Goal: Task Accomplishment & Management: Manage account settings

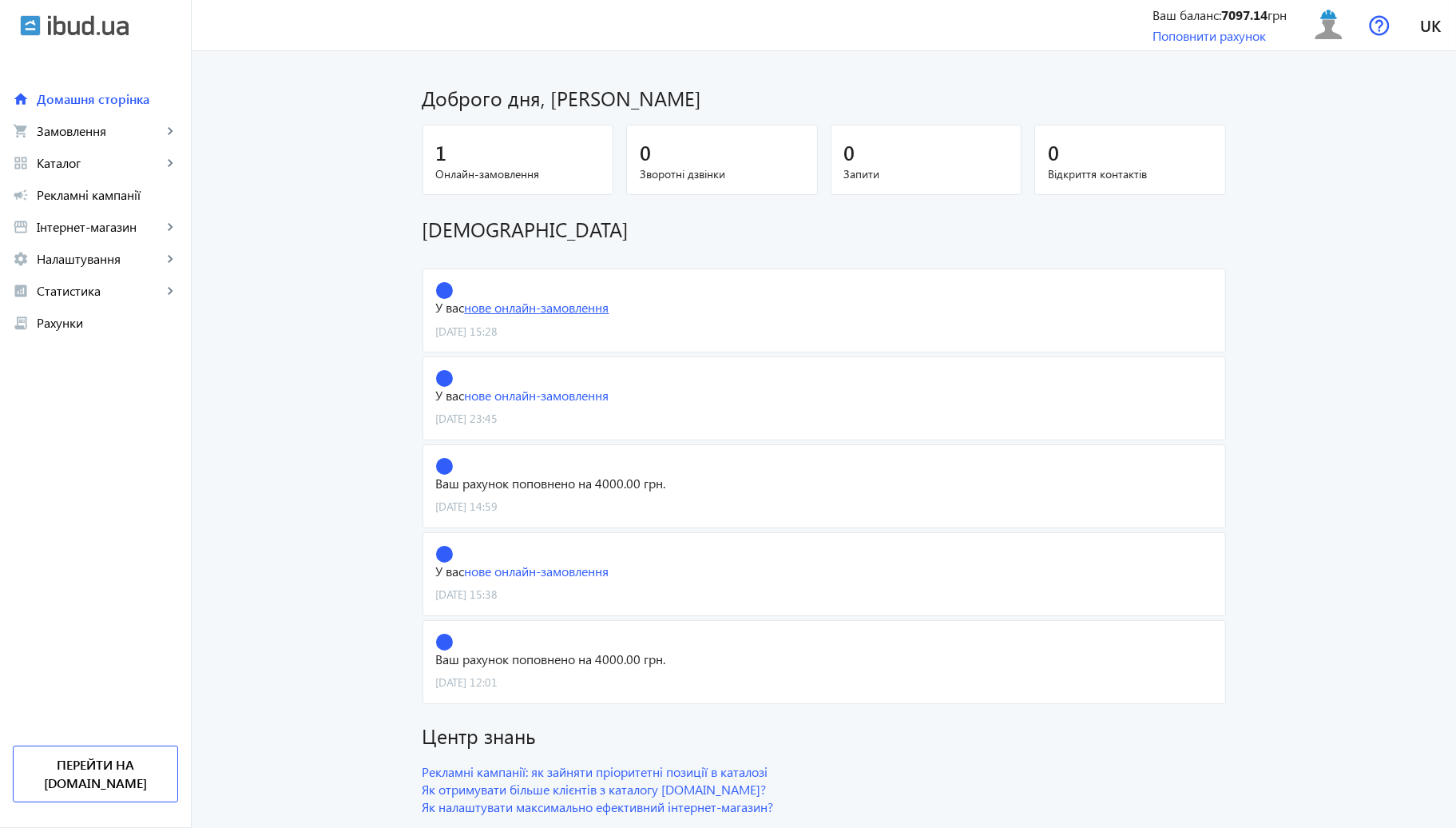
click at [560, 301] on link "нове онлайн-замовлення" at bounding box center [538, 307] width 145 height 17
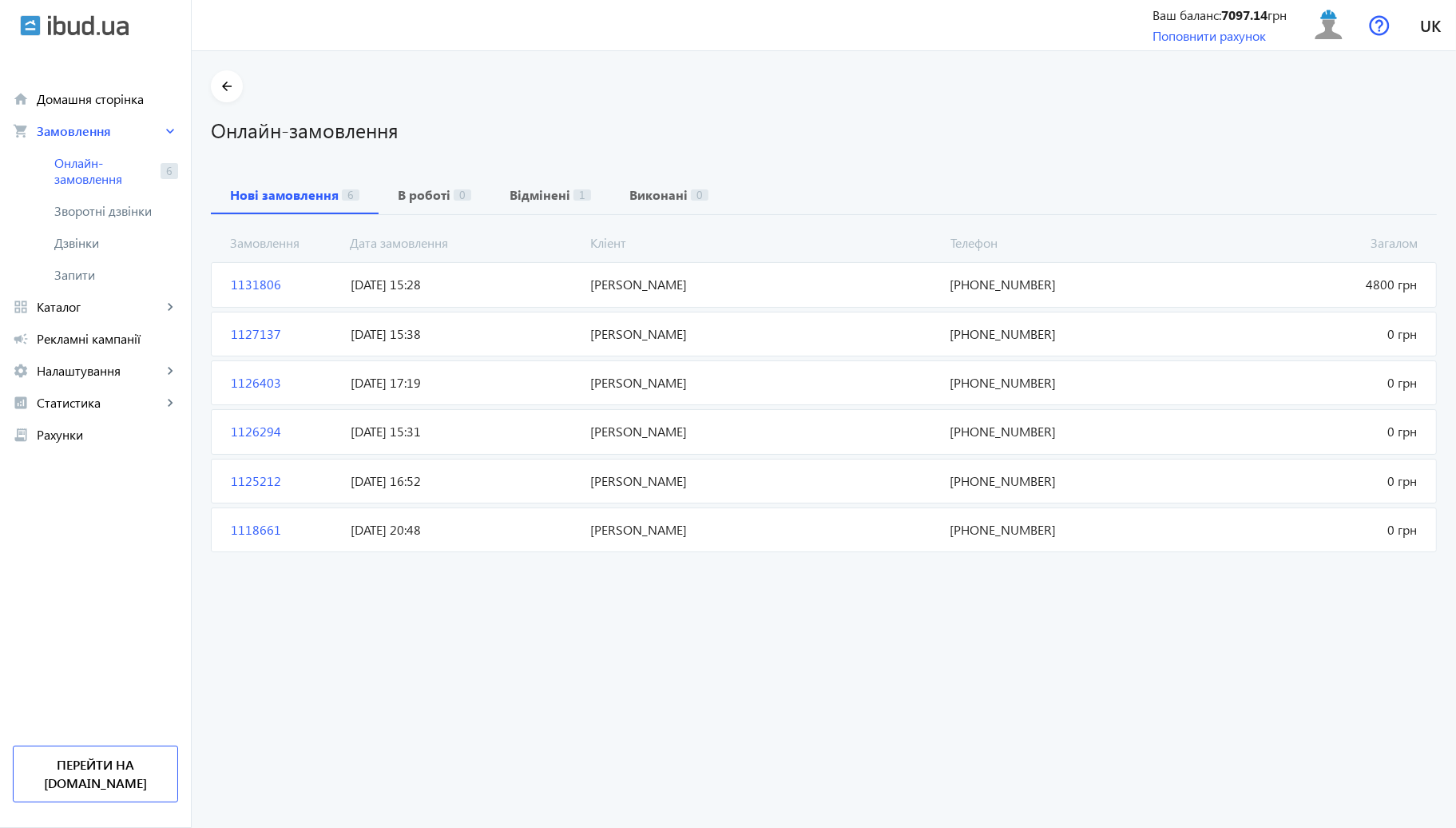
click at [504, 278] on span "[DATE] 15:28" at bounding box center [464, 285] width 240 height 18
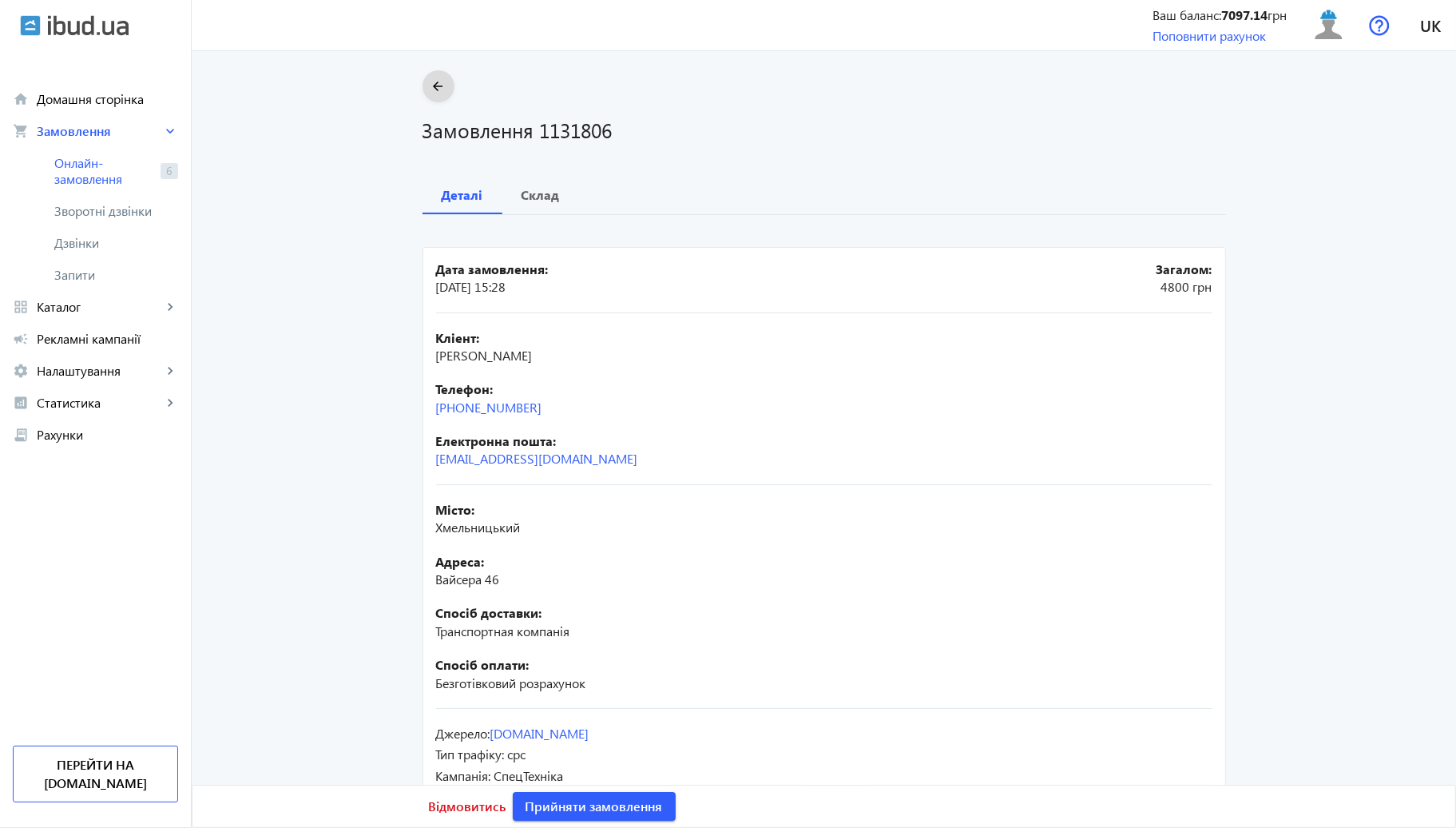
click at [440, 78] on mat-icon "arrow_back" at bounding box center [438, 86] width 20 height 20
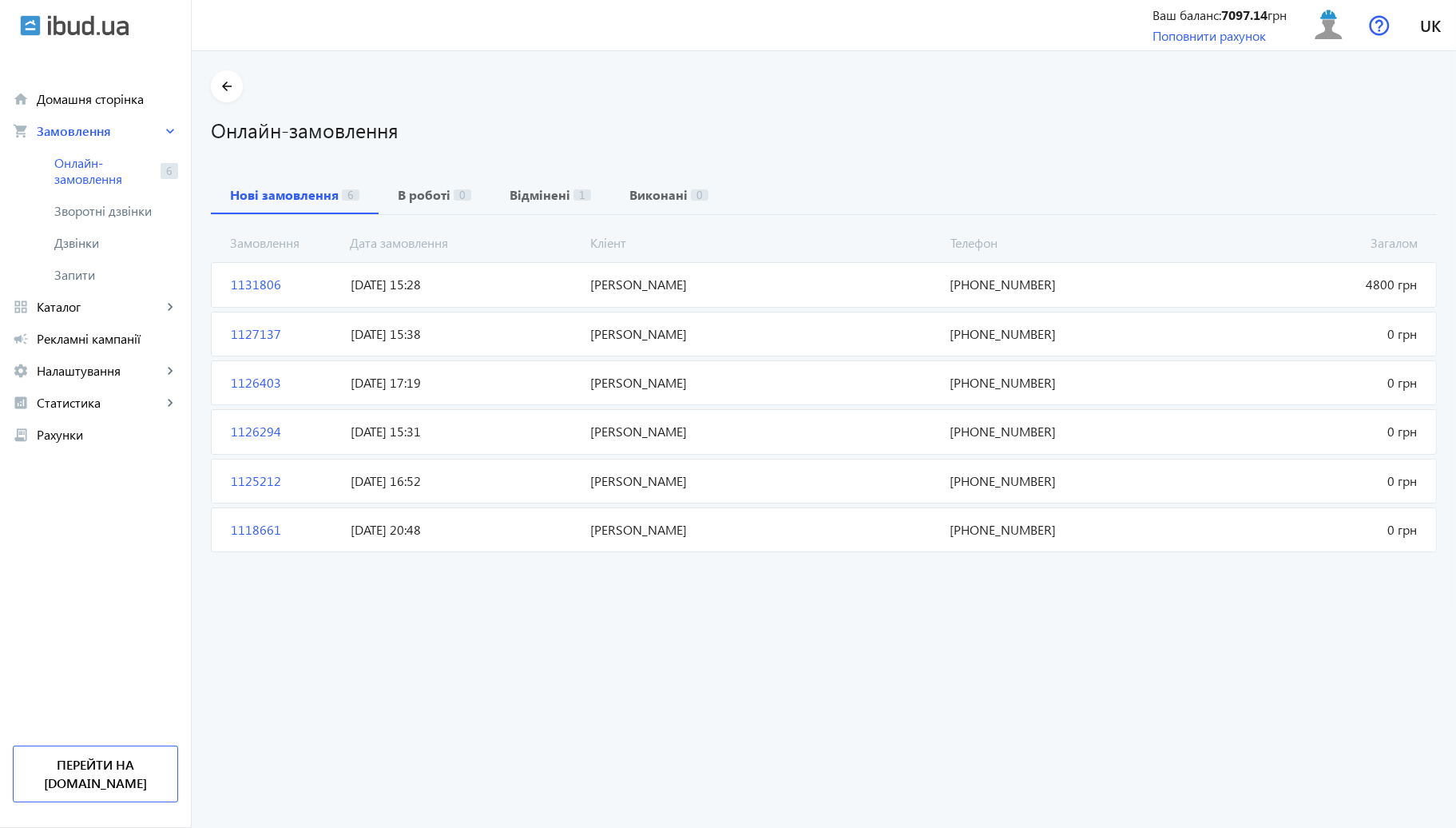
click at [507, 78] on section "arrow_back Онлайн-замовлення" at bounding box center [823, 107] width 1226 height 73
click at [423, 281] on span "[DATE] 15:28" at bounding box center [464, 285] width 240 height 18
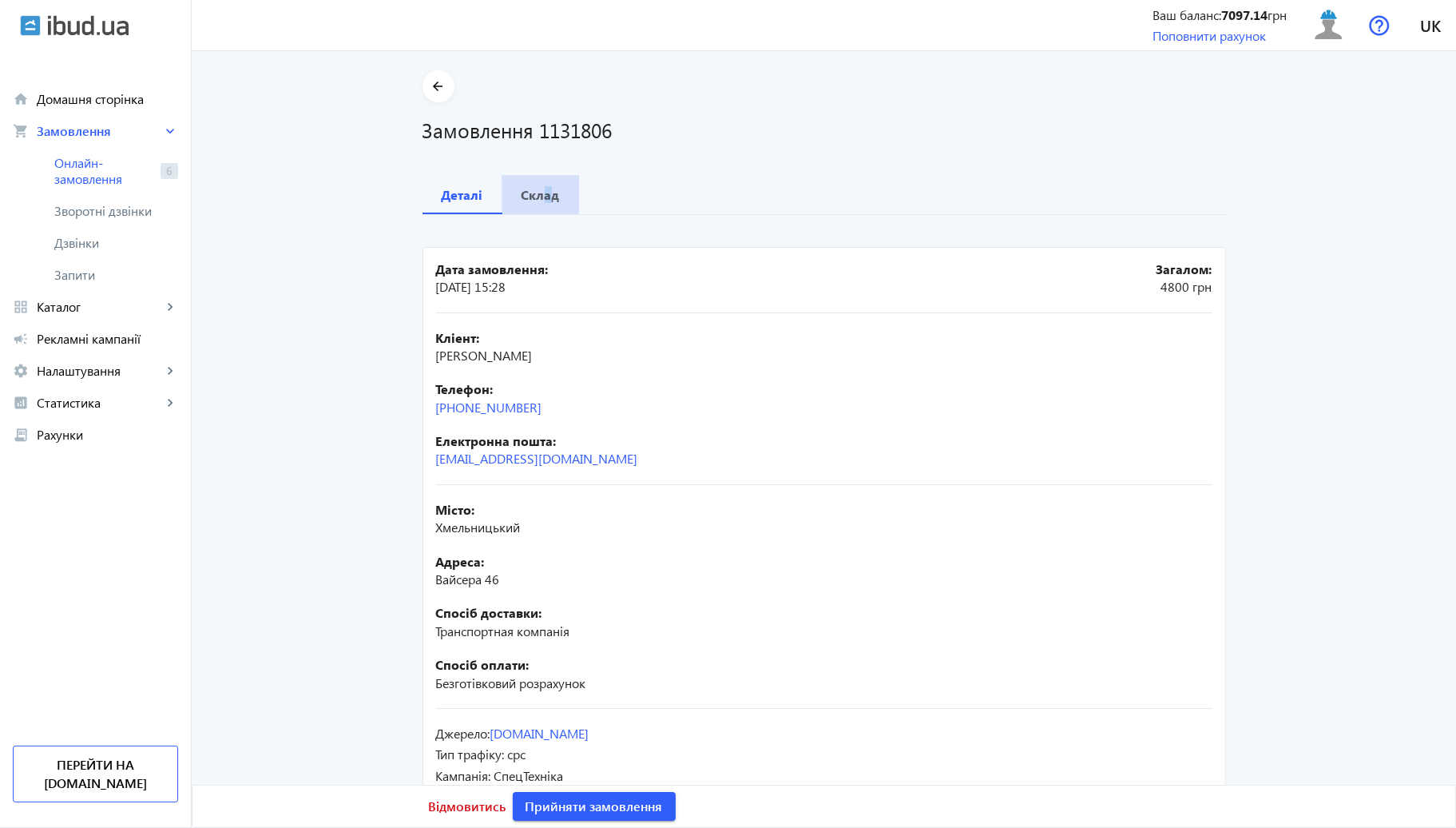
click at [539, 183] on span "Склад" at bounding box center [541, 195] width 39 height 39
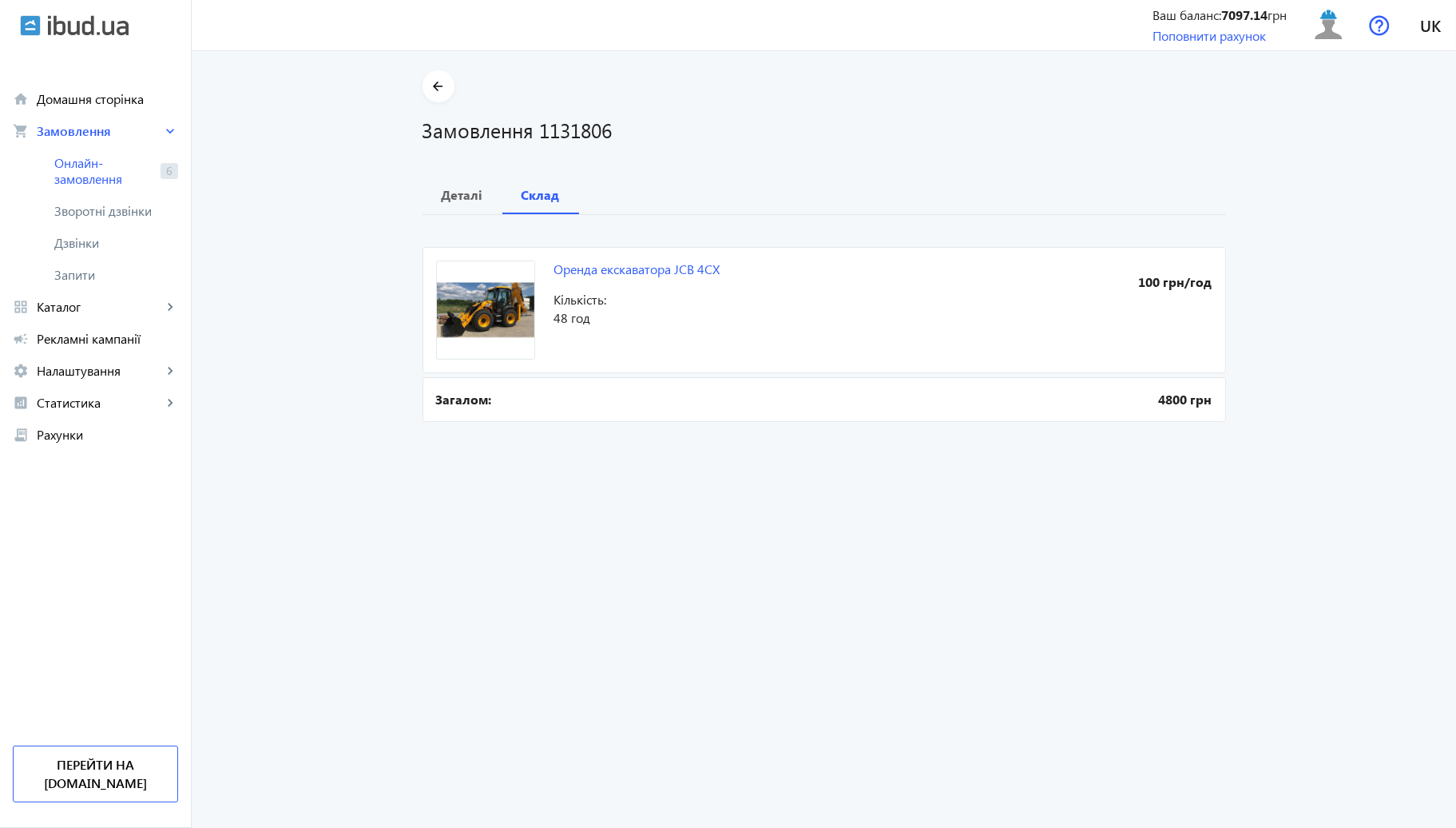
drag, startPoint x: 539, startPoint y: 183, endPoint x: 414, endPoint y: 205, distance: 126.9
click at [414, 205] on div "arrow_back Замовлення 1131806 Деталі Склад Оренда екскаватора JCB 4CX 100 грн/г…" at bounding box center [824, 248] width 842 height 355
click at [442, 201] on b "Деталі" at bounding box center [462, 195] width 41 height 13
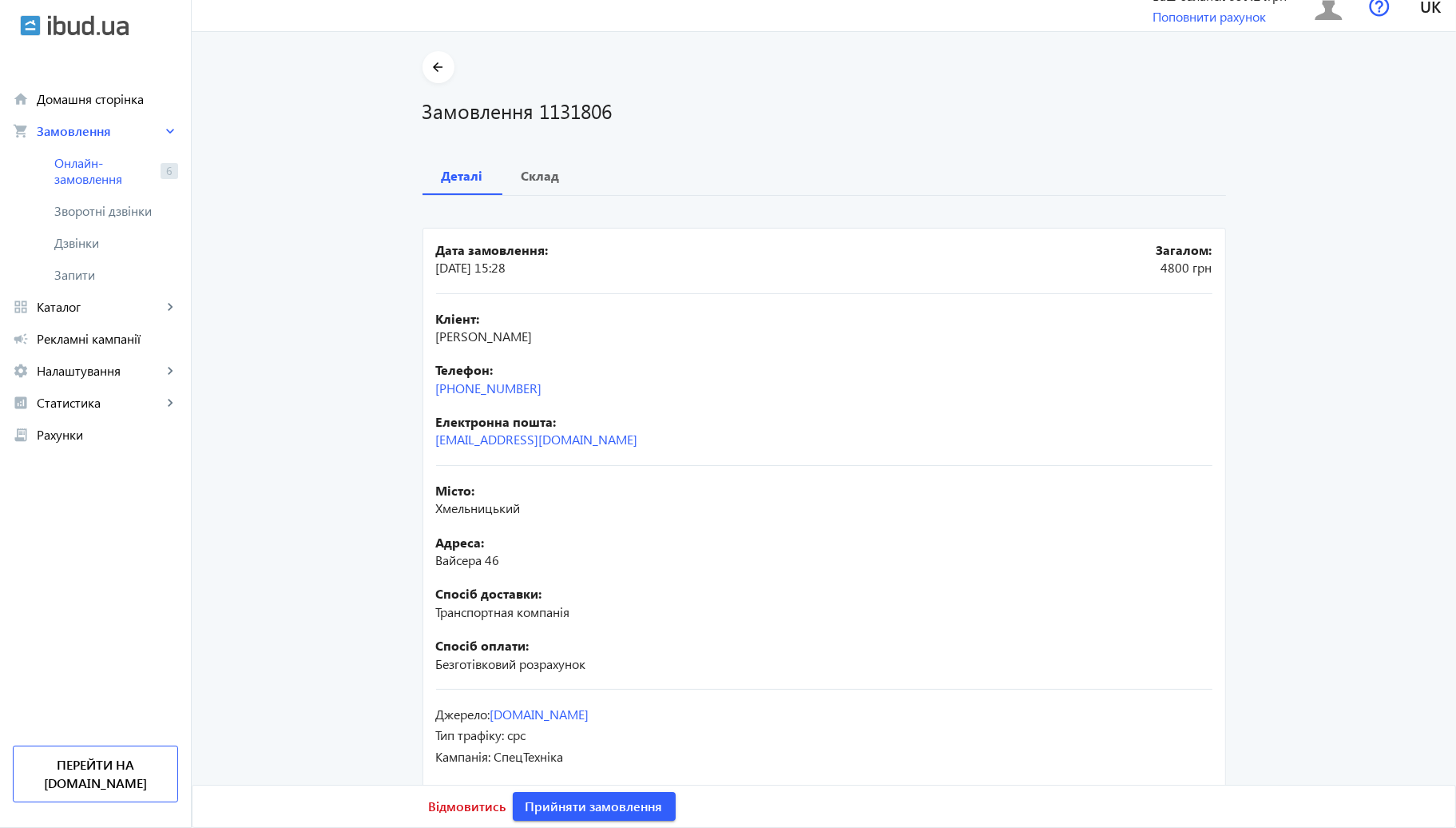
scroll to position [44, 0]
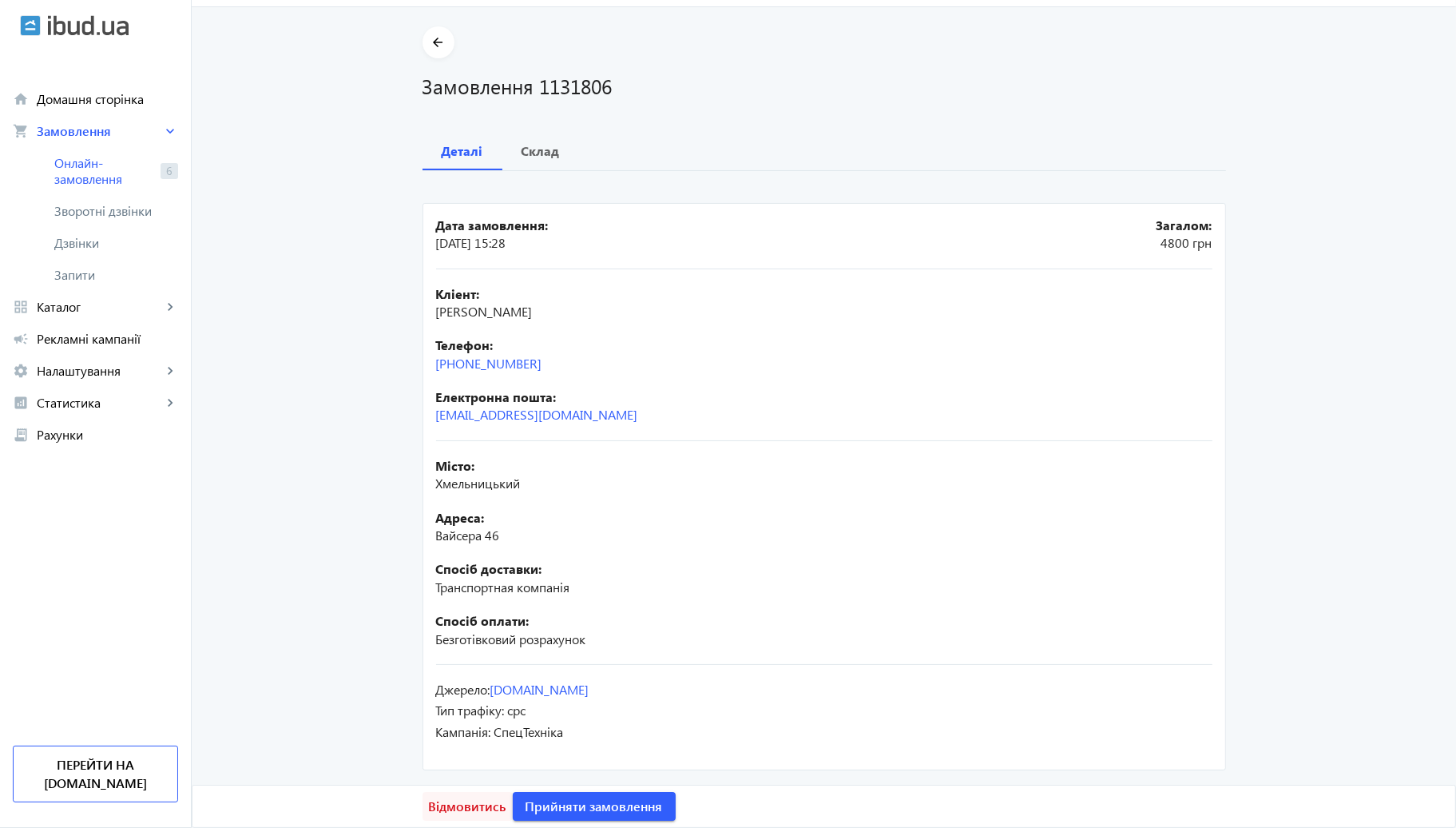
click at [482, 799] on span "Відмовитись" at bounding box center [468, 807] width 78 height 18
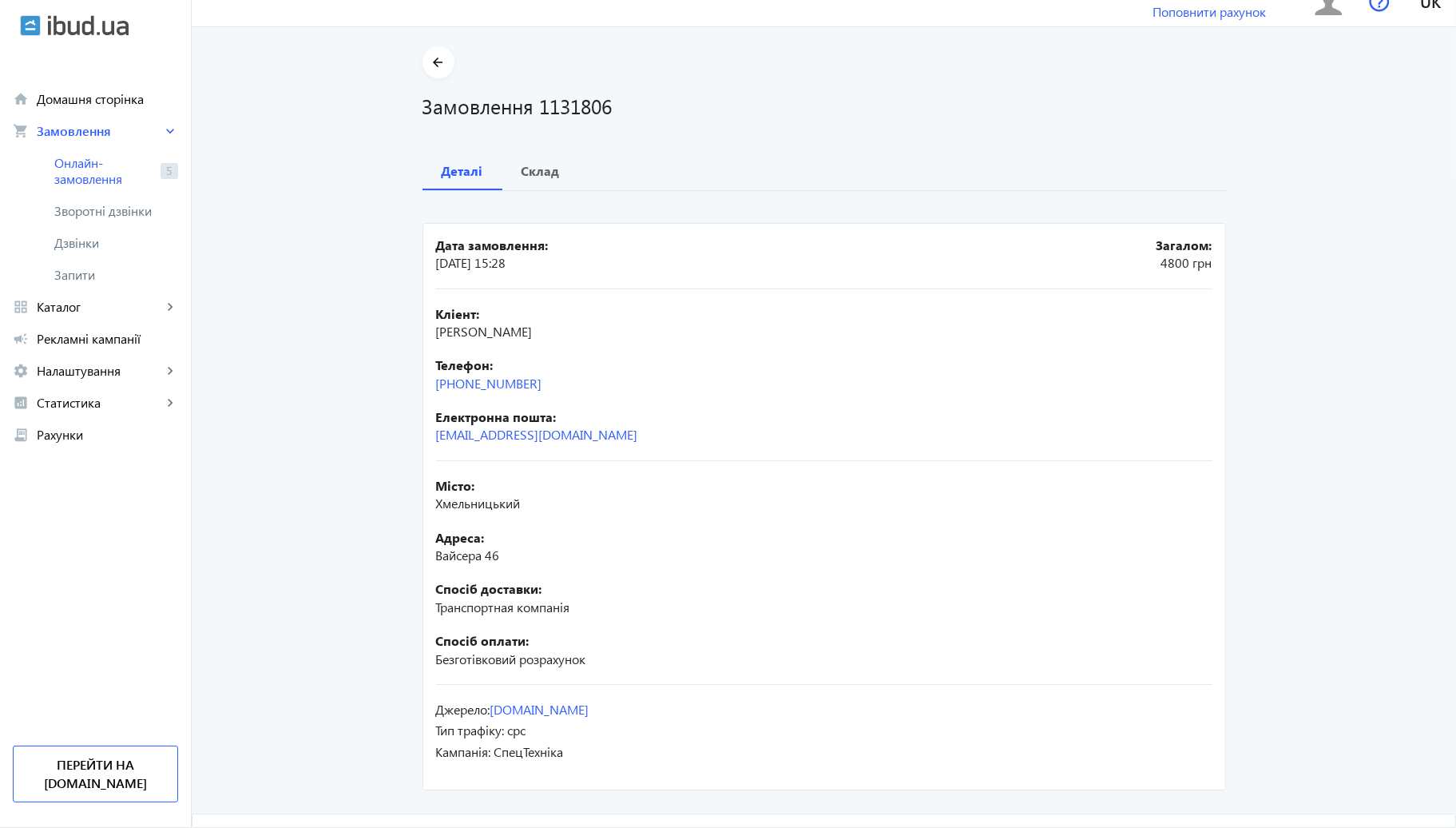
scroll to position [0, 0]
